Goal: Check status: Check status

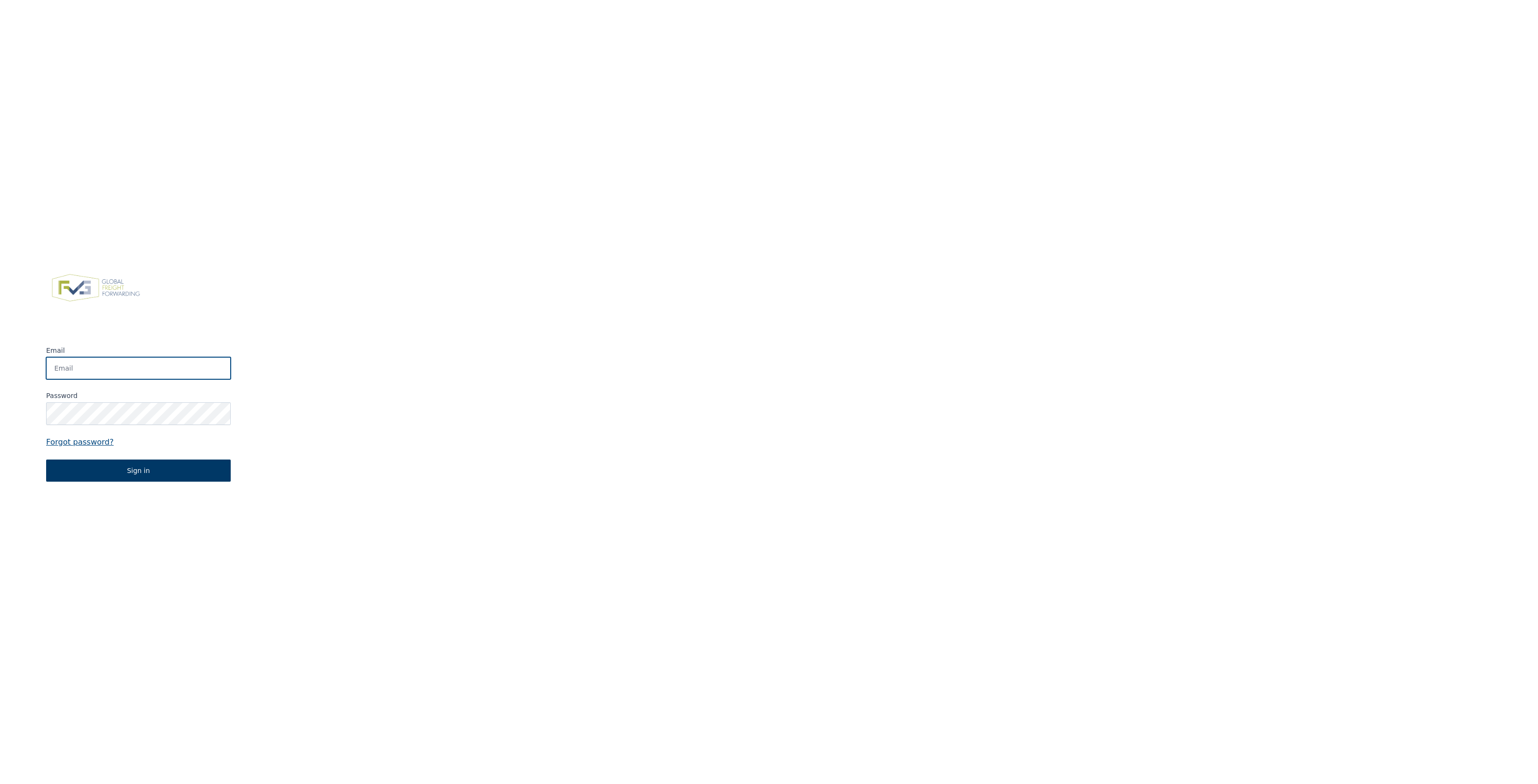
type input "app@fvgservices.be"
click at [123, 471] on button "Sign in" at bounding box center [138, 470] width 185 height 22
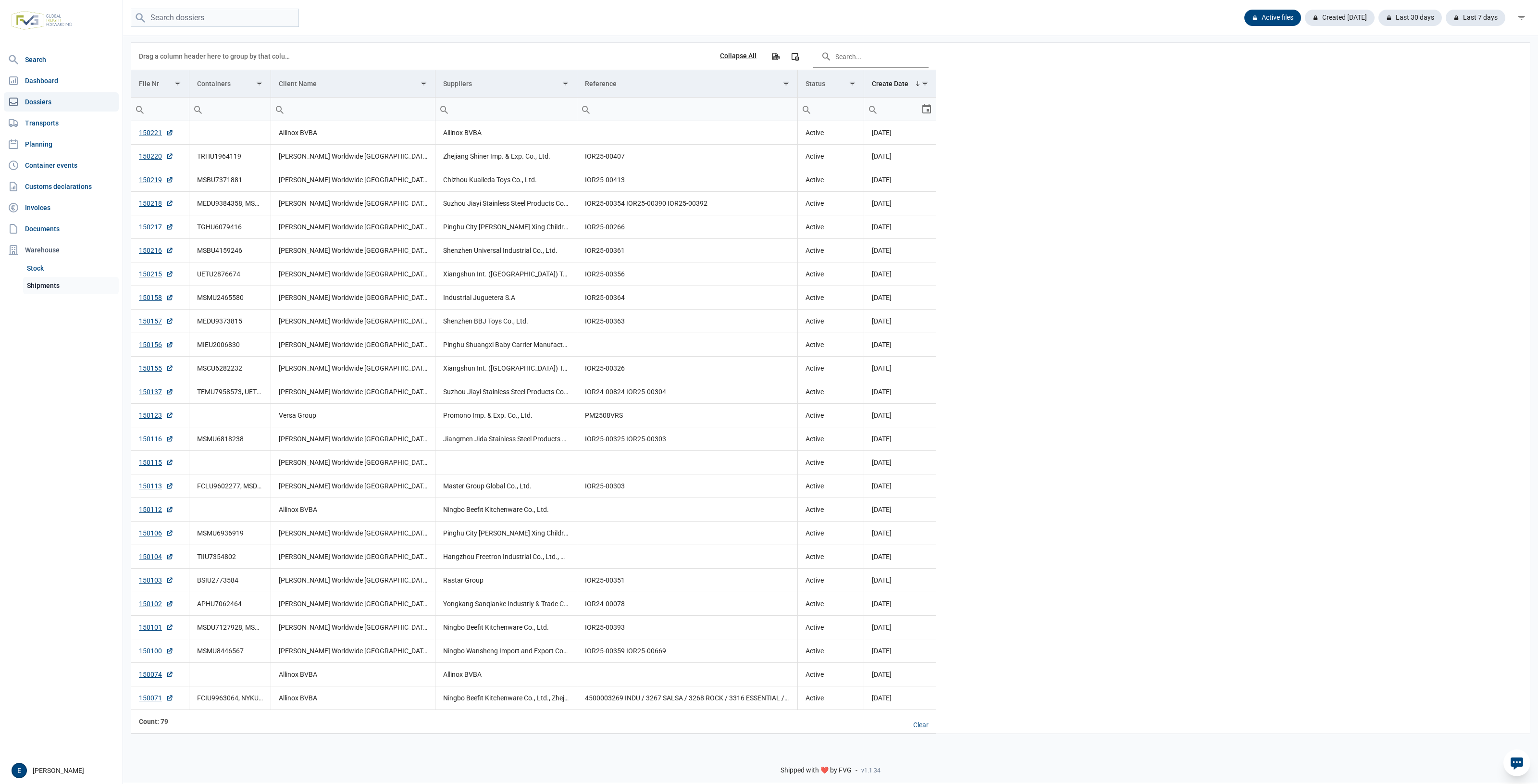
click at [71, 284] on link "Shipments" at bounding box center [71, 285] width 95 height 18
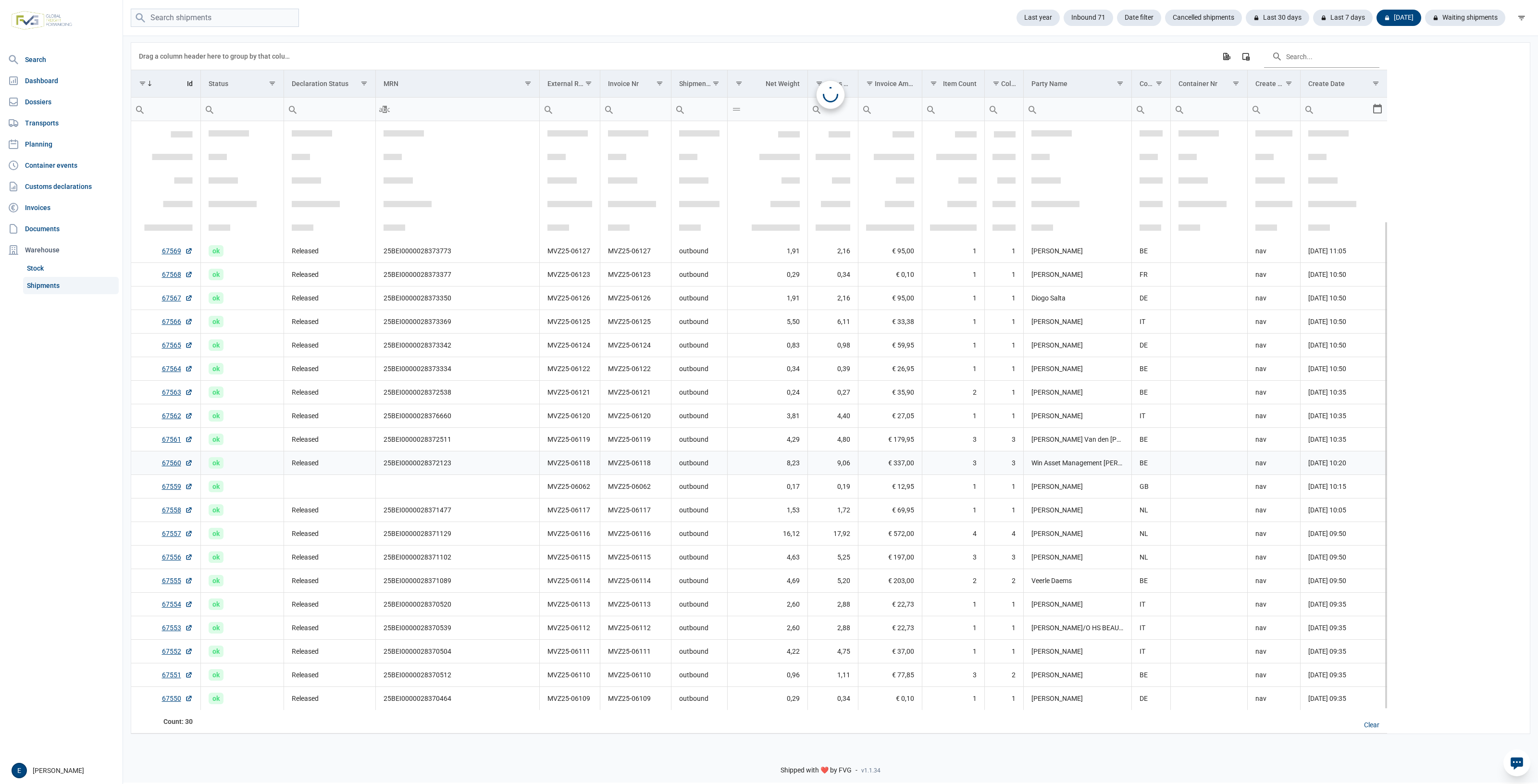
scroll to position [121, 0]
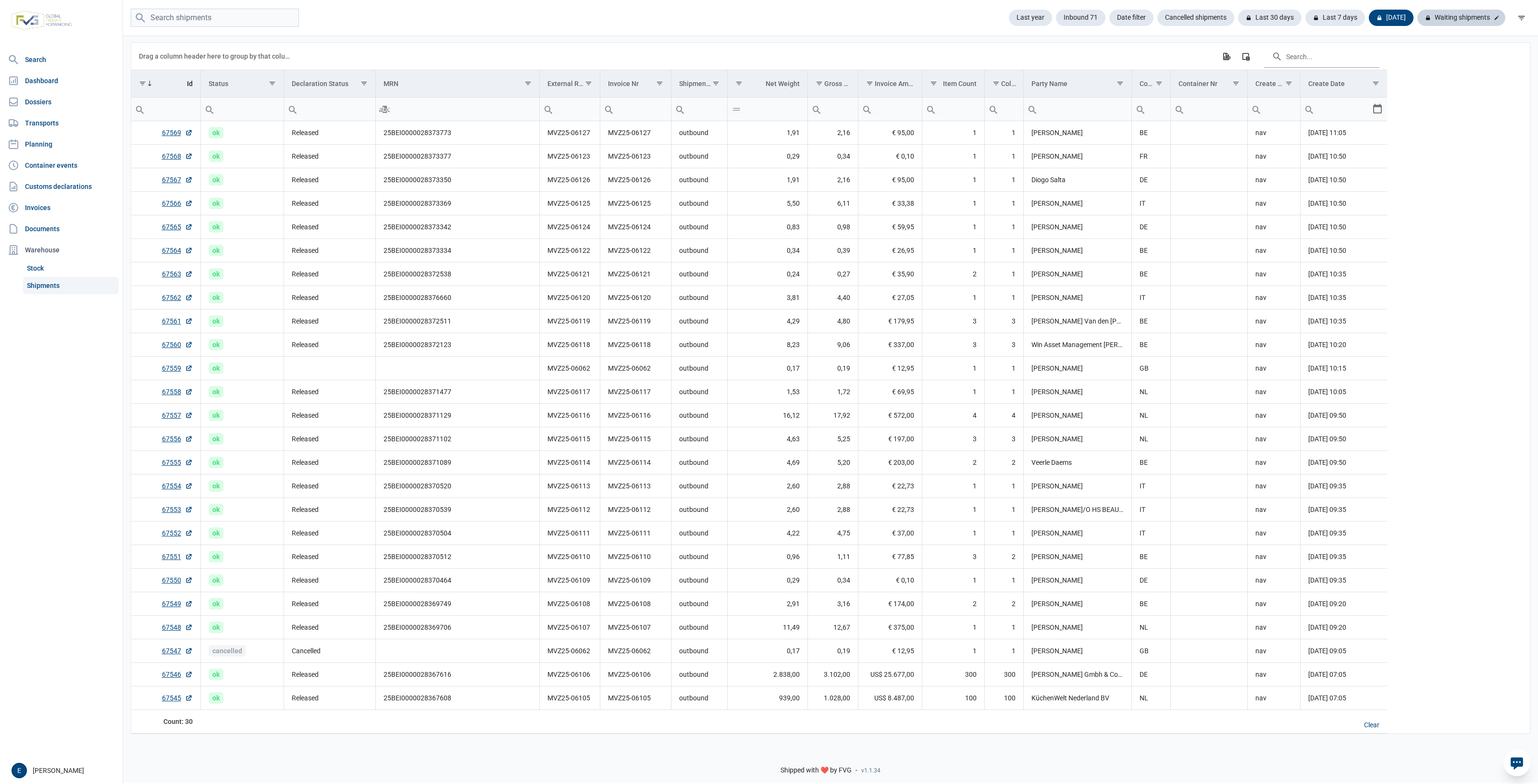
click at [1479, 13] on div "Waiting shipments" at bounding box center [1462, 18] width 88 height 16
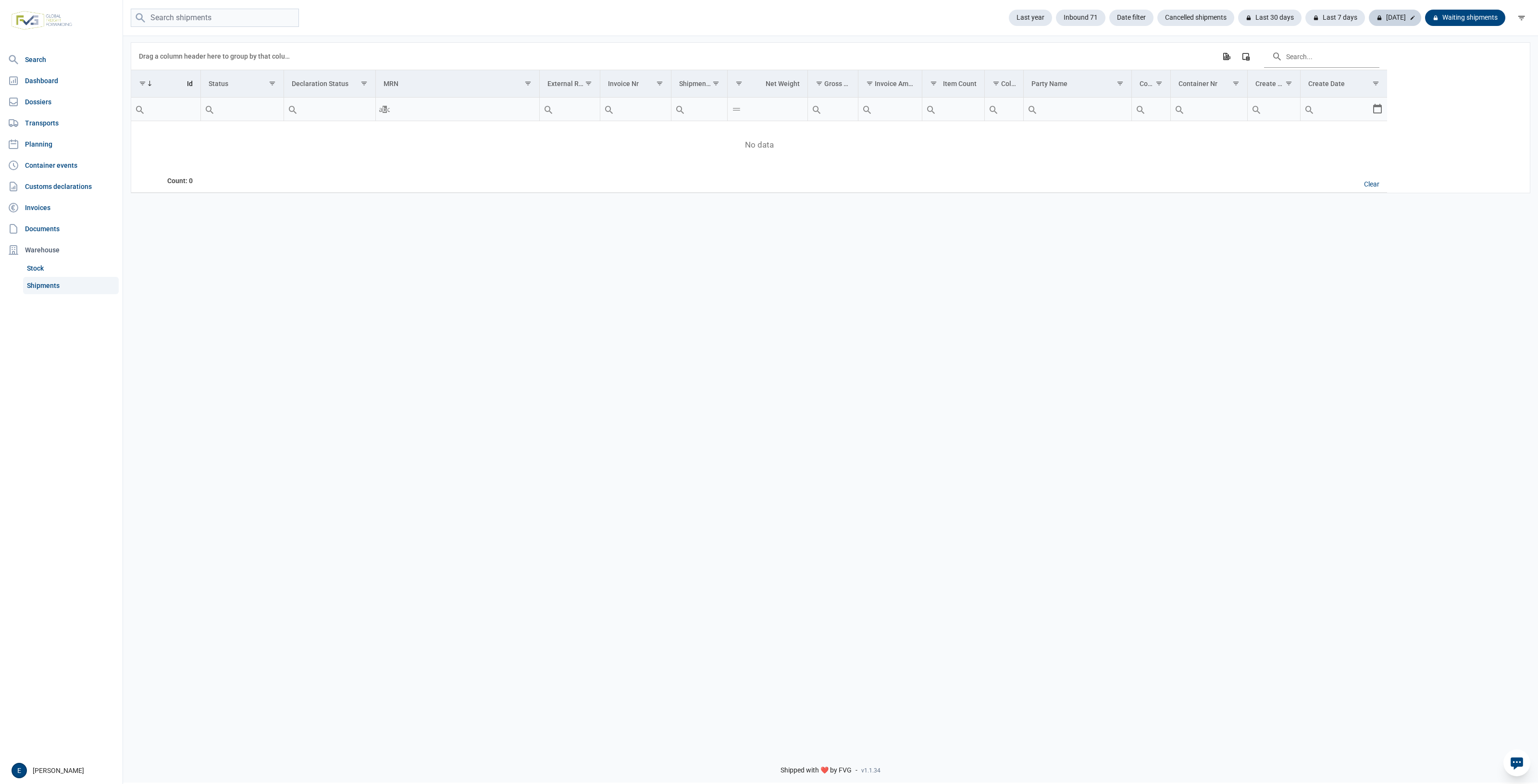
click at [1395, 25] on div "Today" at bounding box center [1395, 18] width 53 height 16
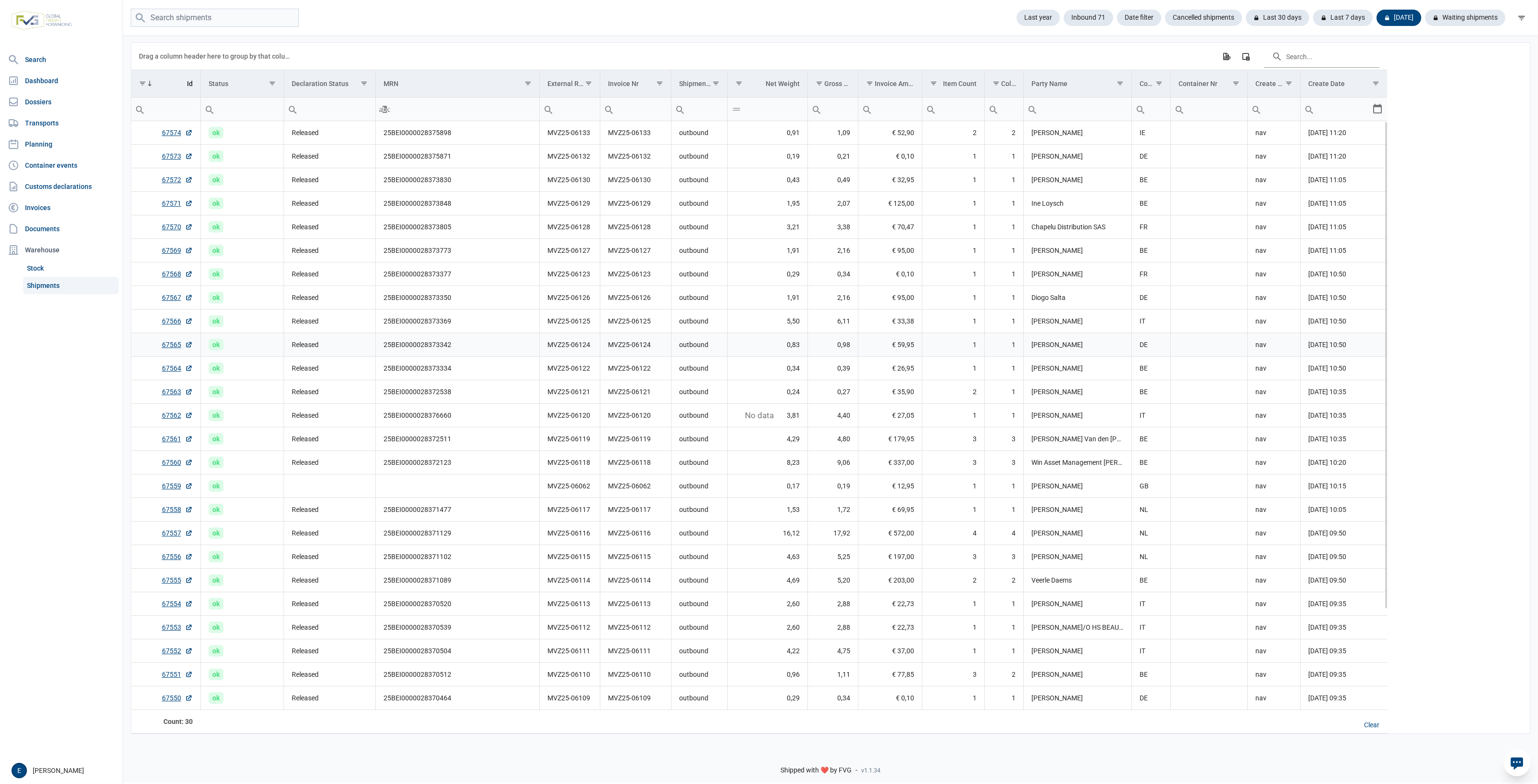
scroll to position [121, 0]
drag, startPoint x: 900, startPoint y: 405, endPoint x: 823, endPoint y: 387, distance: 79.1
click at [896, 403] on td "€ 572,00" at bounding box center [890, 415] width 64 height 24
